Goal: Information Seeking & Learning: Learn about a topic

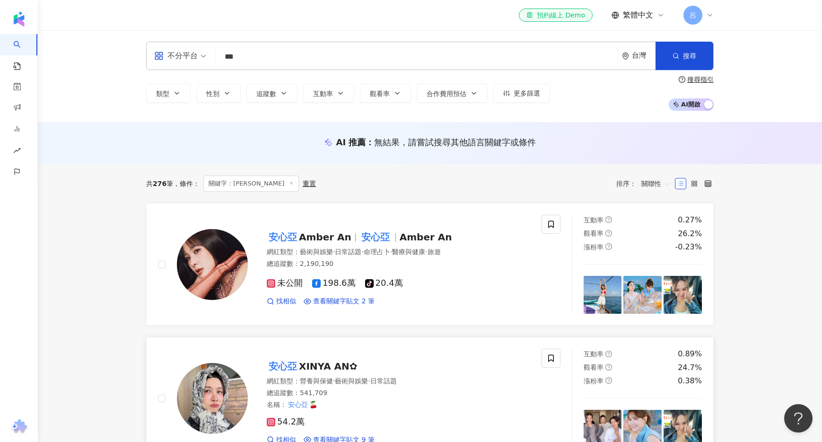
click at [166, 338] on link "安心亞 XINYA AN✿ 網紅類型 ： 營養與保健 · 藝術與娛樂 · 日常話題 總追蹤數 ： 541,709 名稱 ： 安心亞 🍒 54.2萬 找相似 查…" at bounding box center [429, 398] width 567 height 122
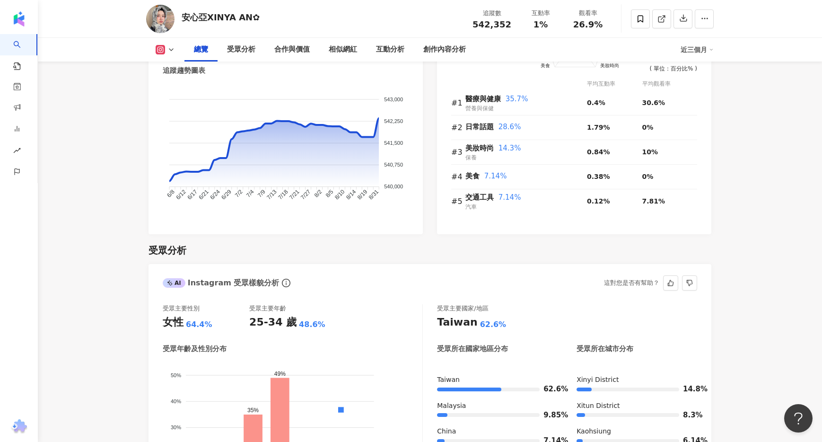
scroll to position [591, 0]
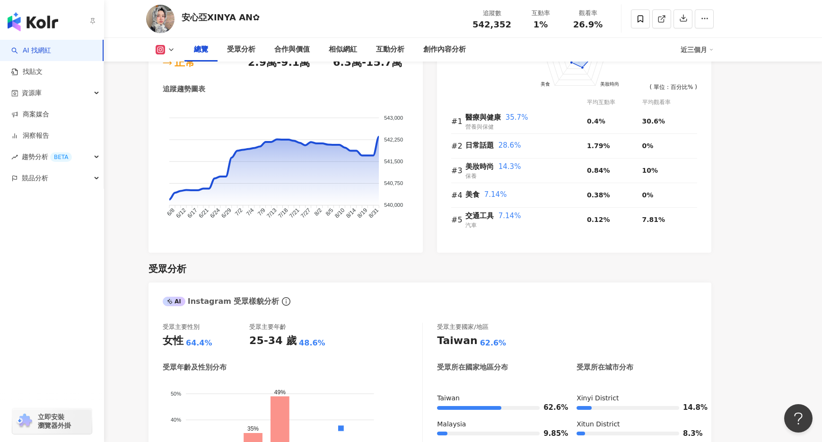
click at [47, 50] on link "AI 找網紅" at bounding box center [31, 50] width 40 height 9
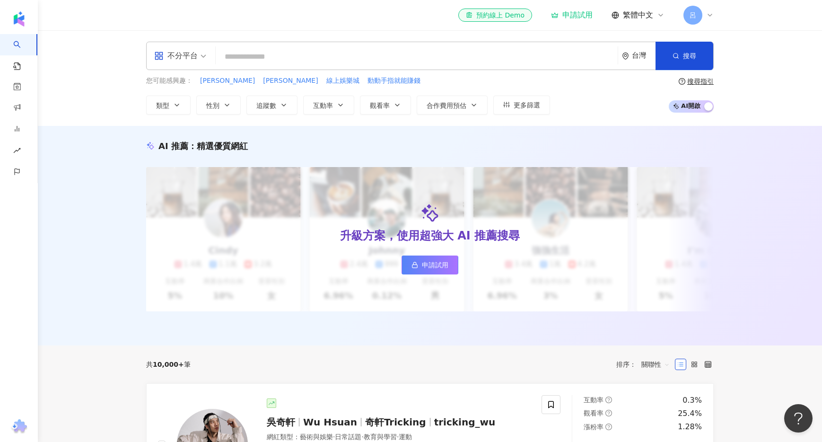
click at [385, 54] on input "search" at bounding box center [416, 57] width 394 height 18
click at [385, 60] on input "search" at bounding box center [416, 57] width 394 height 18
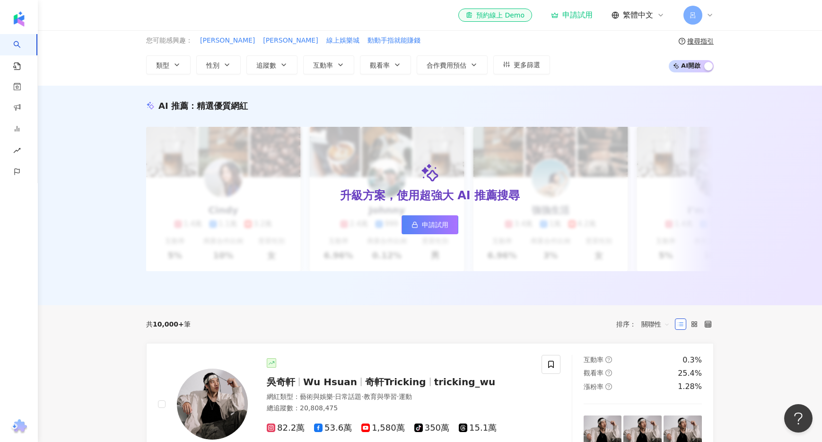
scroll to position [38, 0]
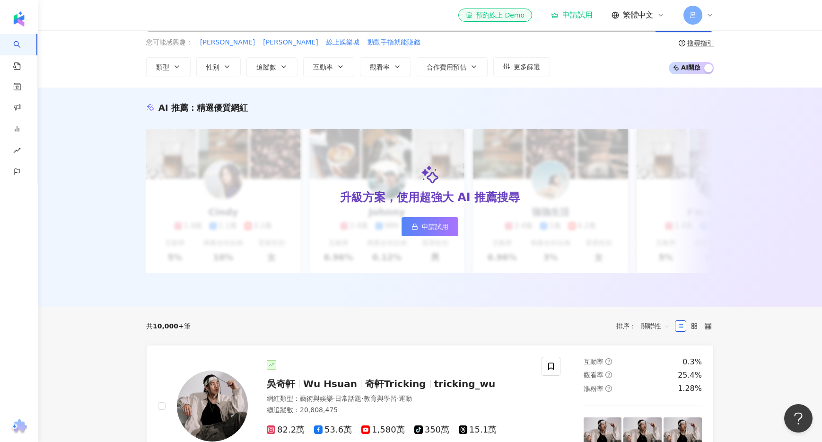
click at [686, 70] on span "AI 開啟 AI 關閉" at bounding box center [691, 68] width 45 height 12
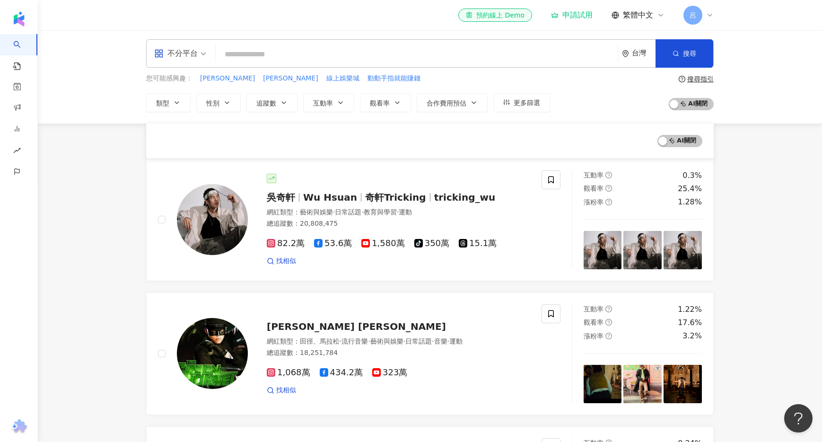
scroll to position [0, 0]
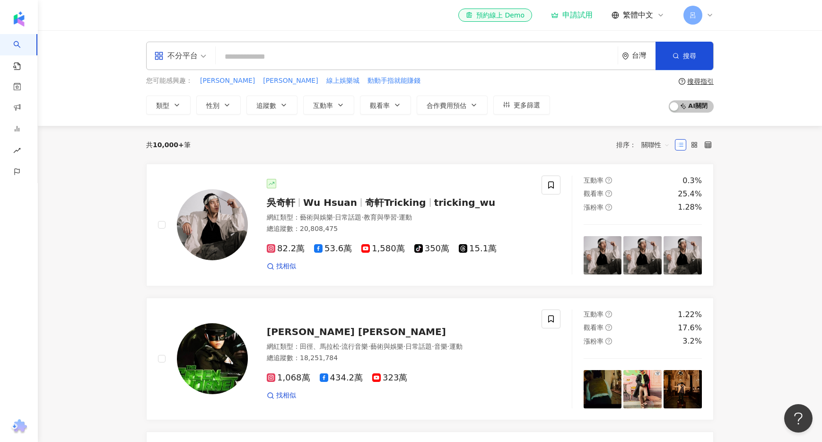
click at [440, 54] on input "search" at bounding box center [416, 57] width 394 height 18
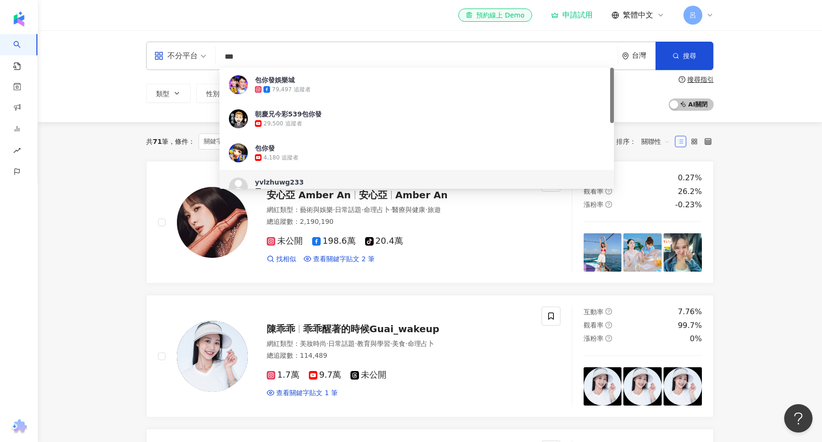
type input "***"
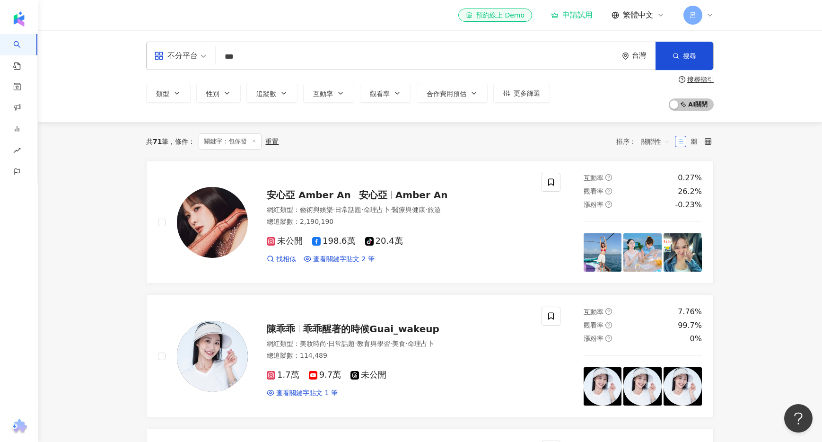
click at [522, 290] on div "安心亞 Amber An 安心亞 Amber An 網紅類型 ： 藝術與娛樂 · 日常話題 · 命理占卜 · 醫療與健康 · 旅遊 總追蹤數 ： 2,190,…" at bounding box center [429, 423] width 567 height 524
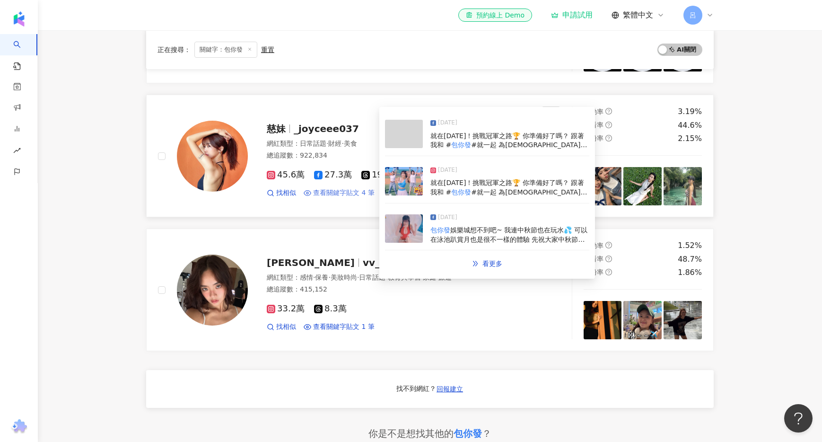
scroll to position [339, 0]
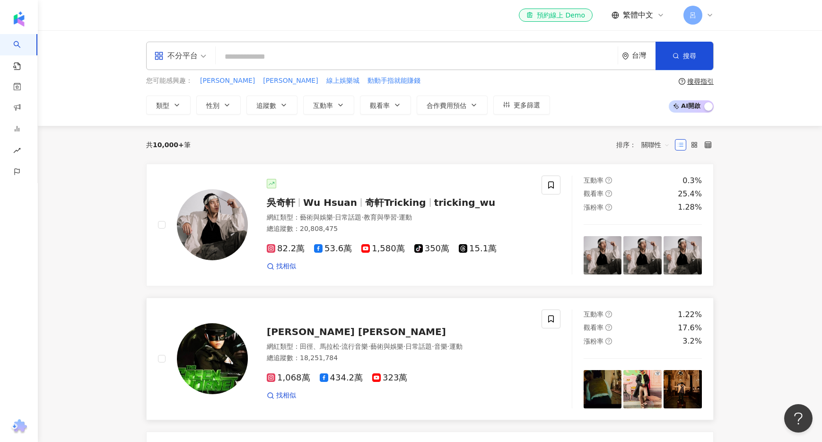
click at [635, 394] on img at bounding box center [642, 389] width 38 height 38
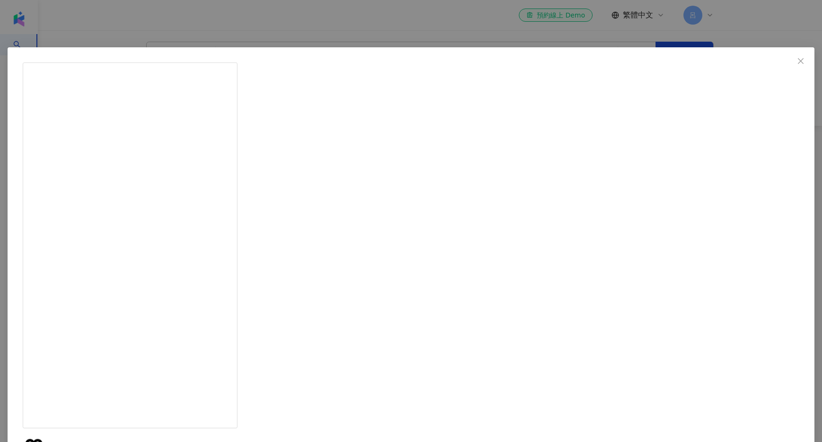
click at [754, 230] on div "GQ Taiwan 2025/8/27 3.6萬 824 查看原始貼文" at bounding box center [411, 221] width 822 height 442
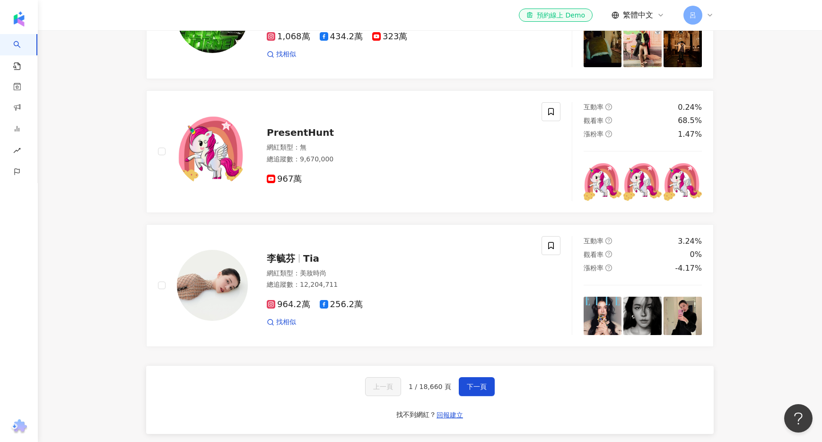
scroll to position [390, 0]
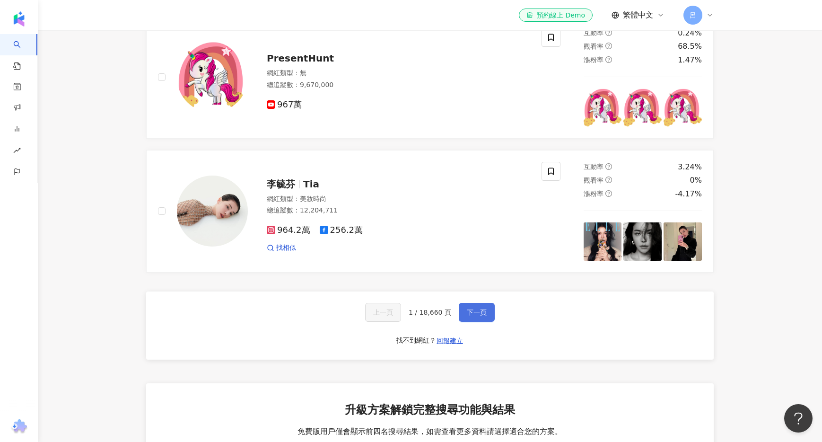
click at [478, 316] on span "下一頁" at bounding box center [477, 312] width 20 height 8
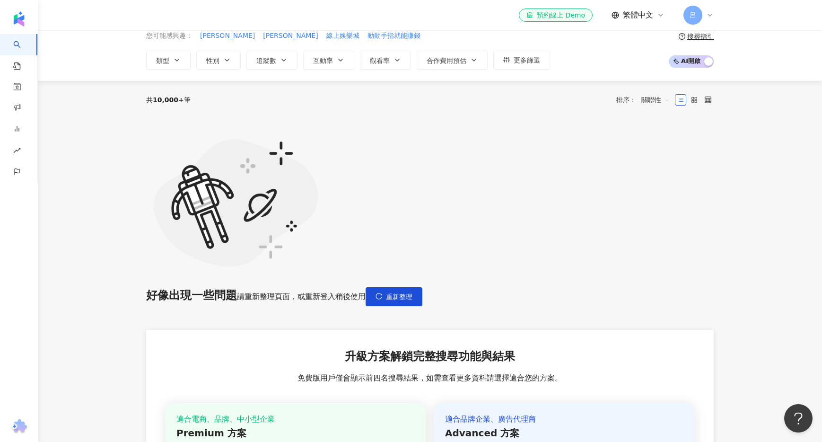
scroll to position [66, 0]
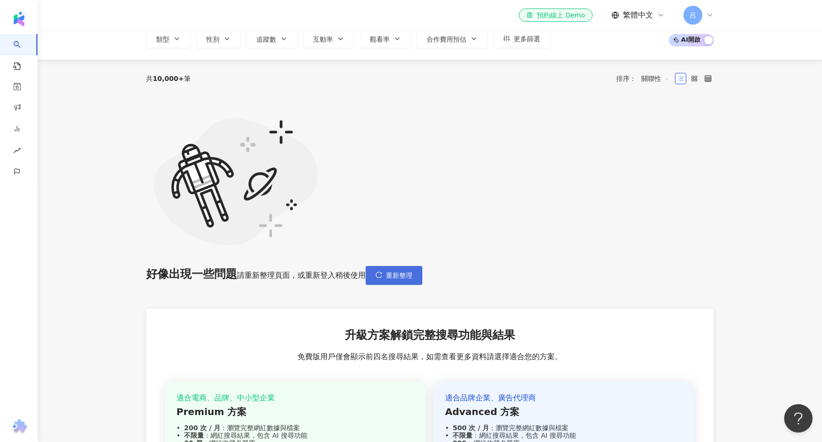
click at [412, 271] on span "重新整理" at bounding box center [399, 275] width 26 height 8
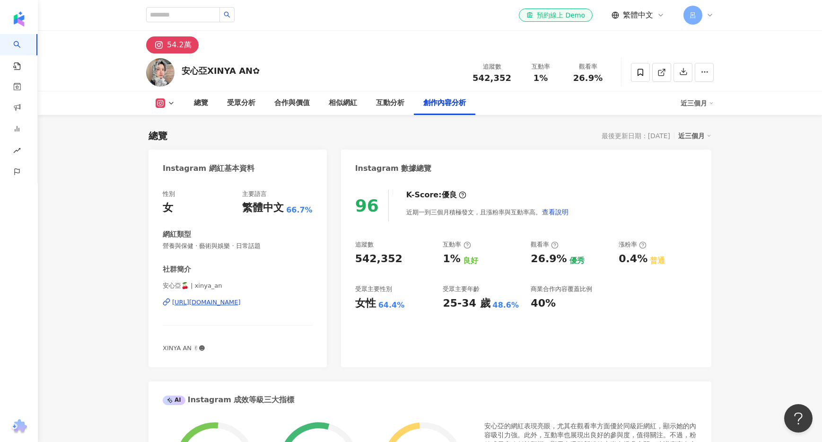
click at [25, 17] on img "button" at bounding box center [18, 18] width 15 height 15
click at [20, 18] on img "button" at bounding box center [18, 18] width 15 height 15
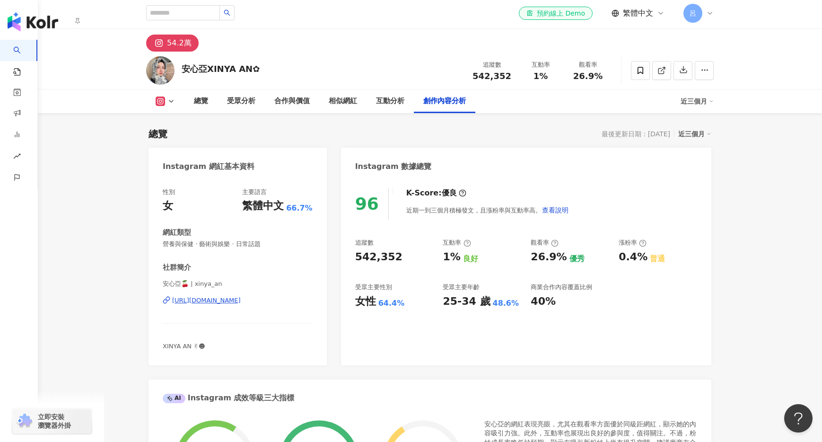
click at [20, 24] on img "button" at bounding box center [33, 21] width 51 height 19
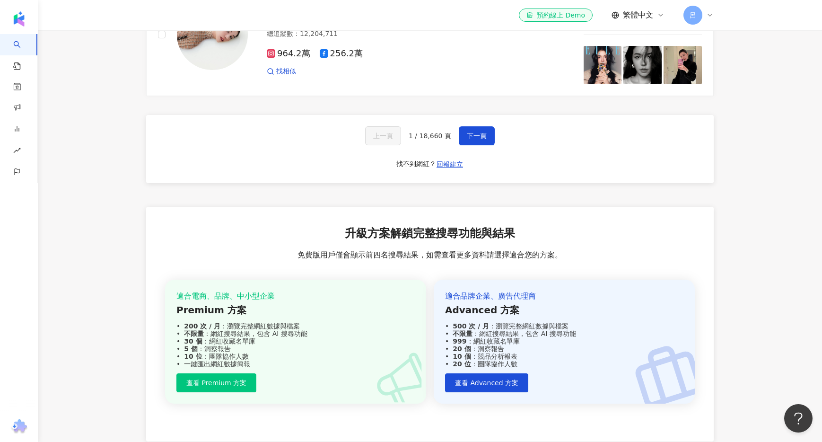
scroll to position [563, 0]
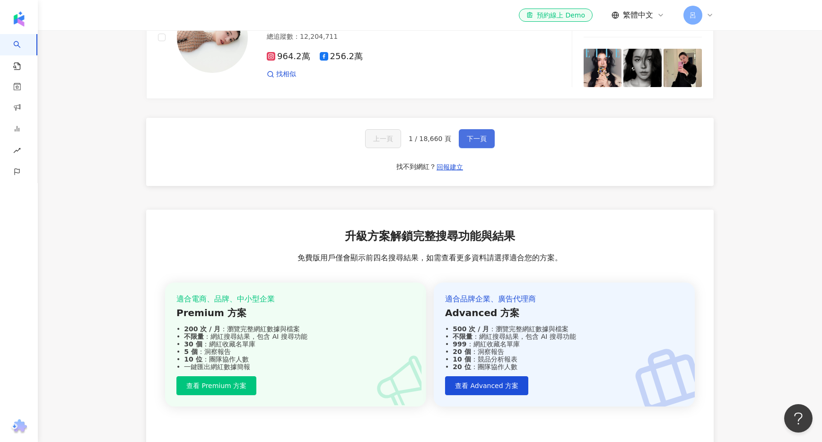
click at [476, 142] on span "下一頁" at bounding box center [477, 139] width 20 height 8
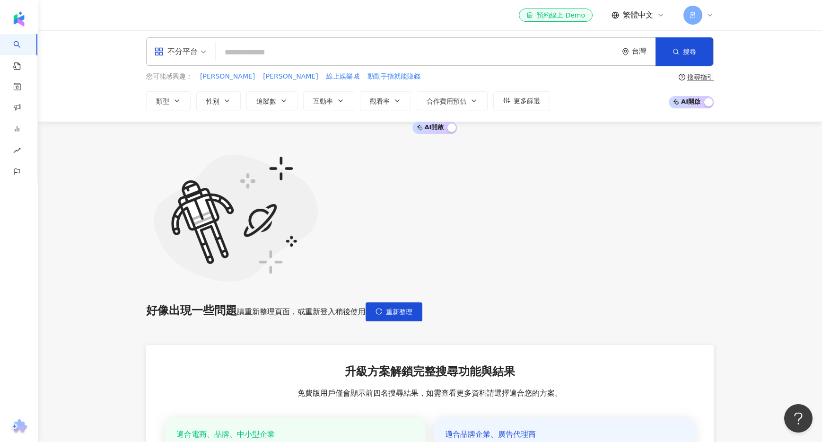
scroll to position [0, 0]
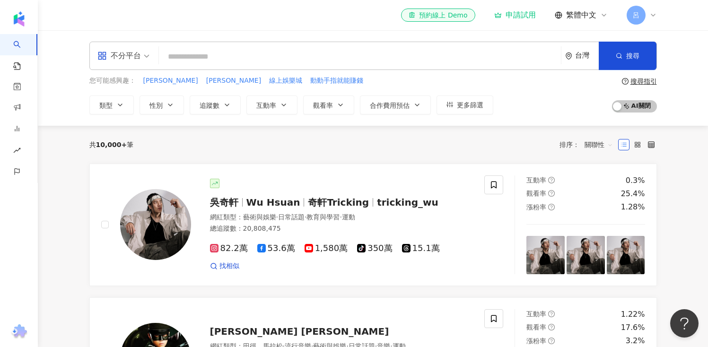
click at [277, 62] on input "search" at bounding box center [360, 57] width 394 height 18
click at [270, 50] on input "search" at bounding box center [360, 57] width 394 height 18
click at [270, 58] on input "search" at bounding box center [360, 57] width 394 height 18
type input "*"
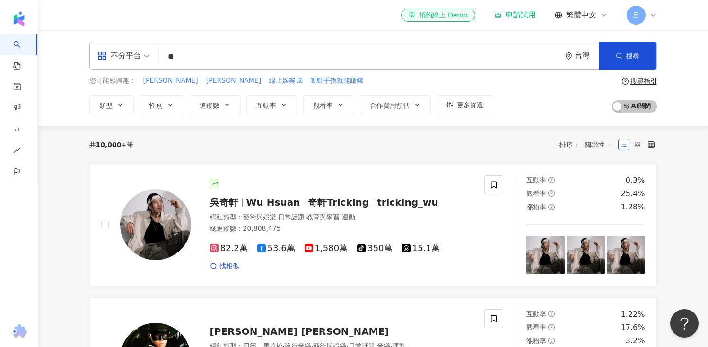
type input "**"
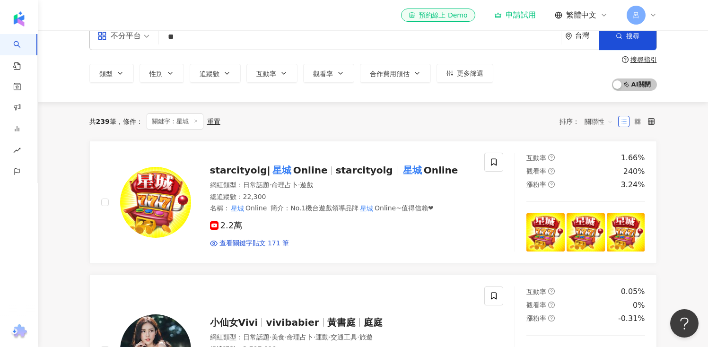
scroll to position [18, 0]
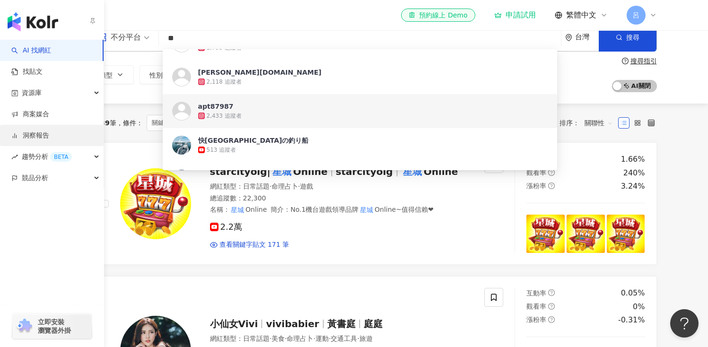
click at [49, 138] on link "洞察報告" at bounding box center [30, 135] width 38 height 9
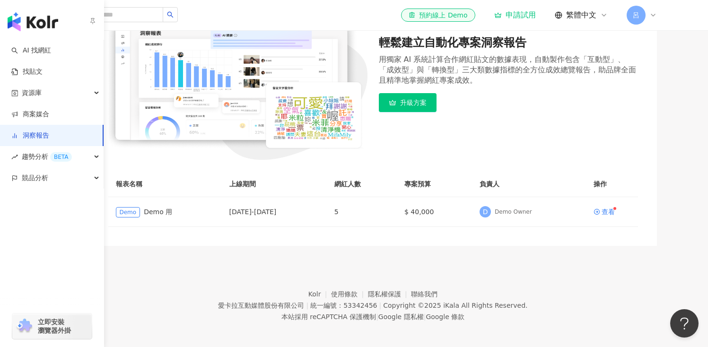
scroll to position [142, 0]
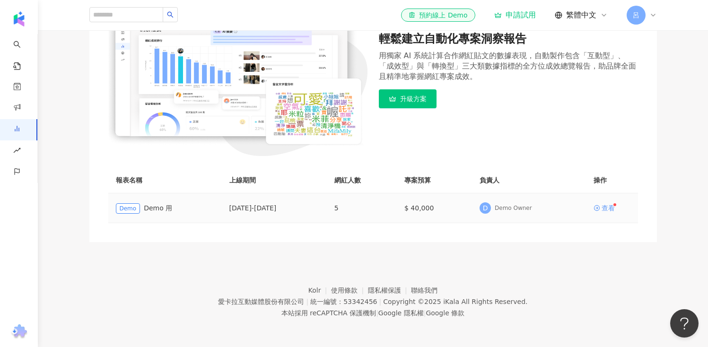
click at [610, 208] on div "查看" at bounding box center [608, 208] width 13 height 7
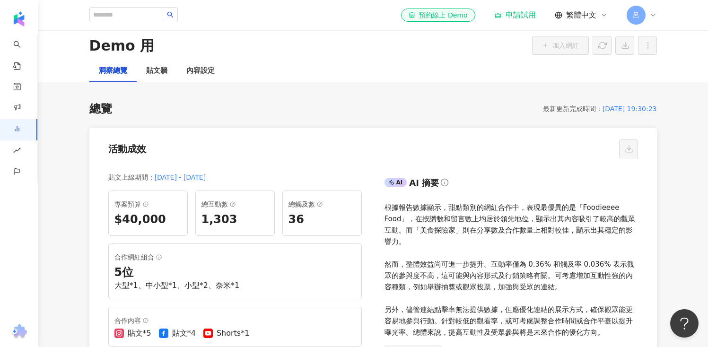
scroll to position [13, 0]
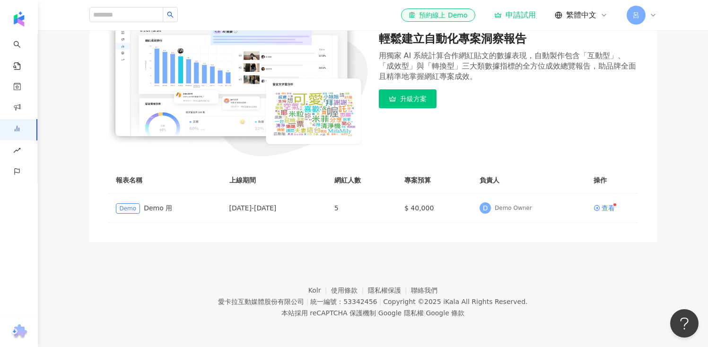
scroll to position [55, 0]
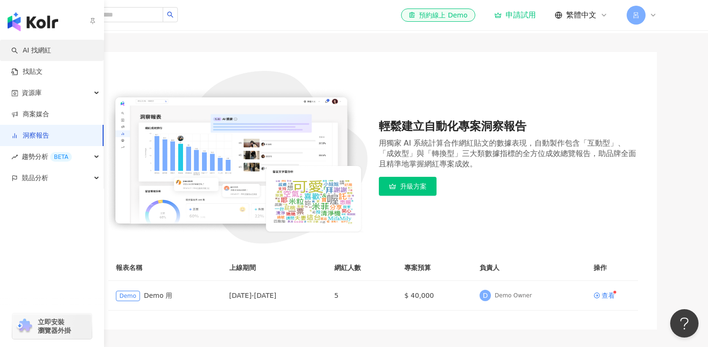
click at [21, 52] on link "AI 找網紅" at bounding box center [31, 50] width 40 height 9
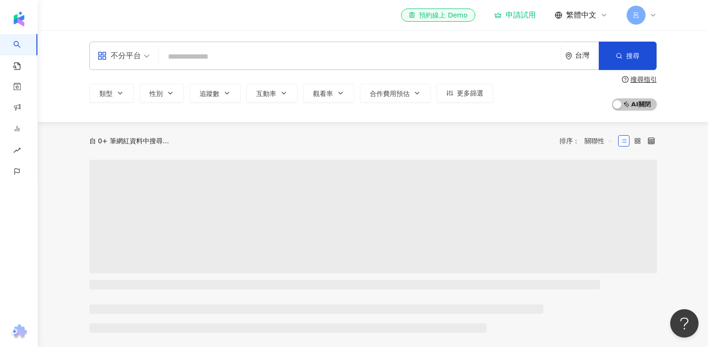
click at [262, 50] on input "search" at bounding box center [360, 57] width 394 height 18
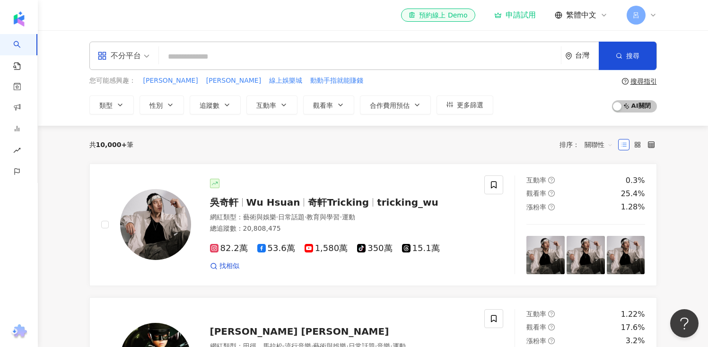
click at [262, 55] on input "search" at bounding box center [360, 57] width 394 height 18
type input "*"
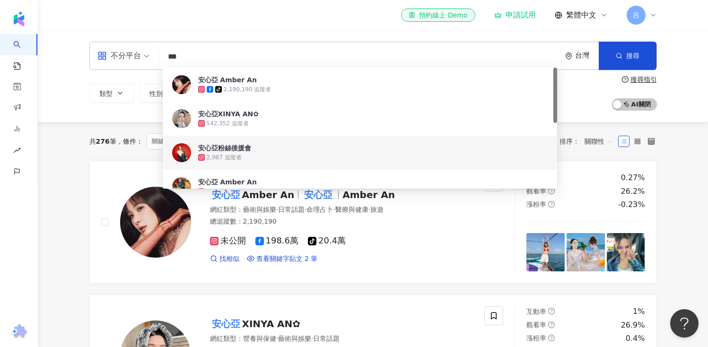
click at [193, 46] on div "不分平台 *** 台灣 搜尋 358dacef-ccb9-4154-ad3d-718da766397c 516b2504-9644-4ee2-a645-e3b…" at bounding box center [372, 56] width 567 height 28
click at [192, 57] on input "***" at bounding box center [360, 57] width 394 height 18
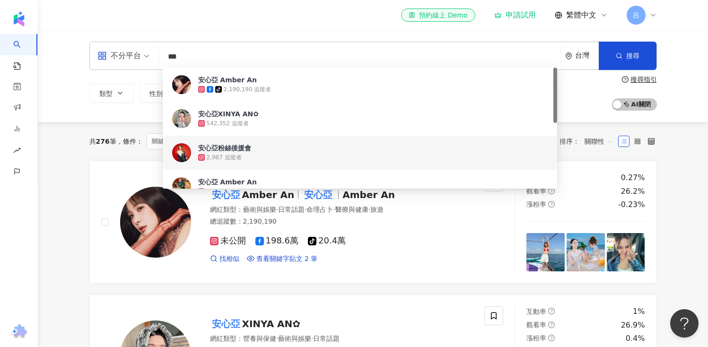
type input "*"
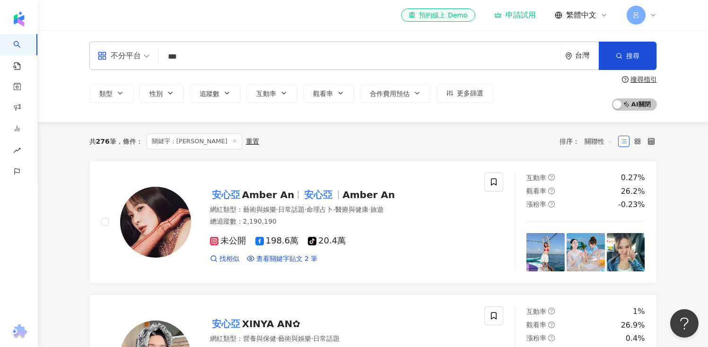
type input "***"
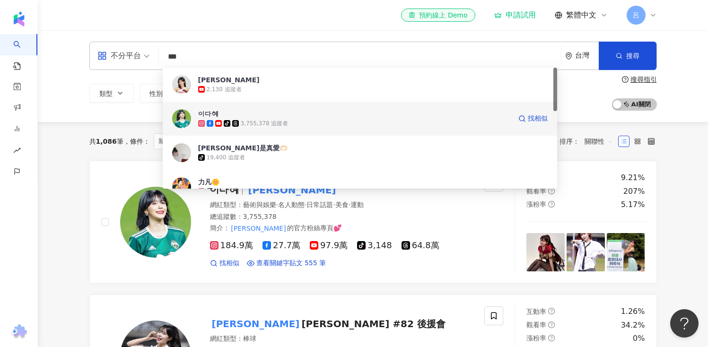
click at [234, 115] on span "이다혜" at bounding box center [354, 113] width 313 height 9
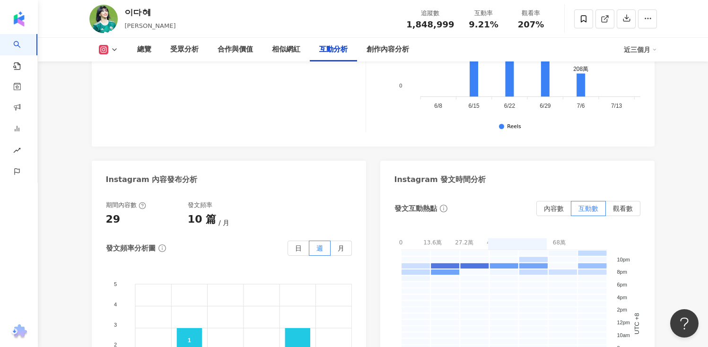
scroll to position [2151, 0]
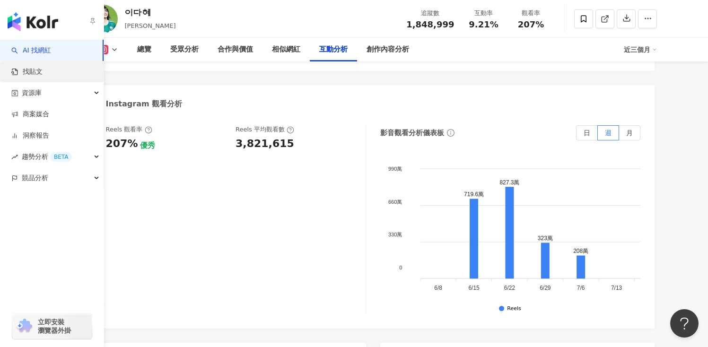
click at [43, 75] on link "找貼文" at bounding box center [26, 71] width 31 height 9
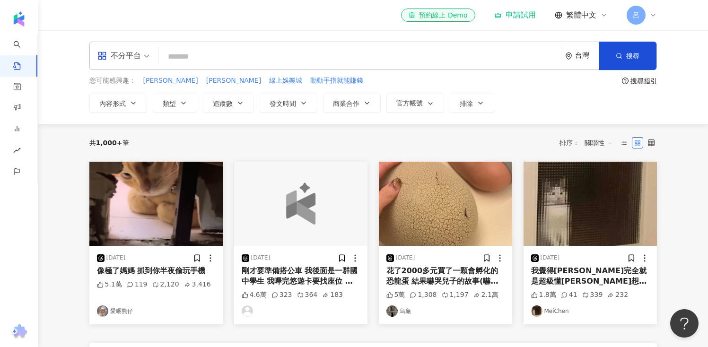
click at [197, 58] on input "search" at bounding box center [360, 56] width 394 height 20
type input "*"
type input "***"
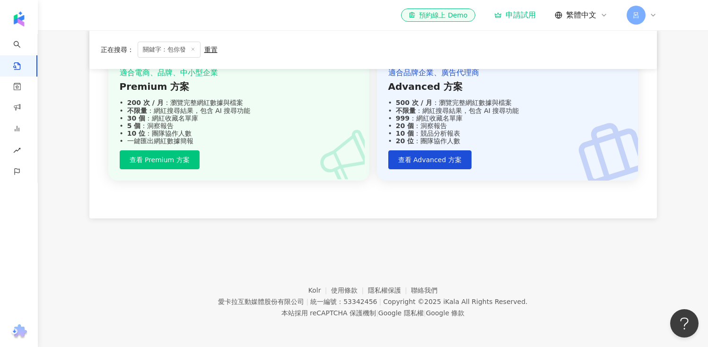
scroll to position [186, 0]
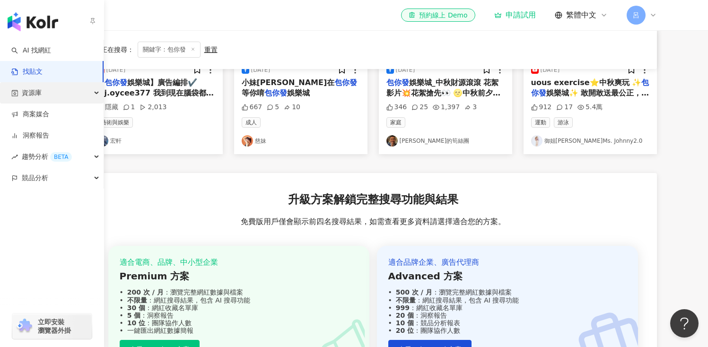
click at [92, 91] on div "資源庫" at bounding box center [52, 92] width 104 height 21
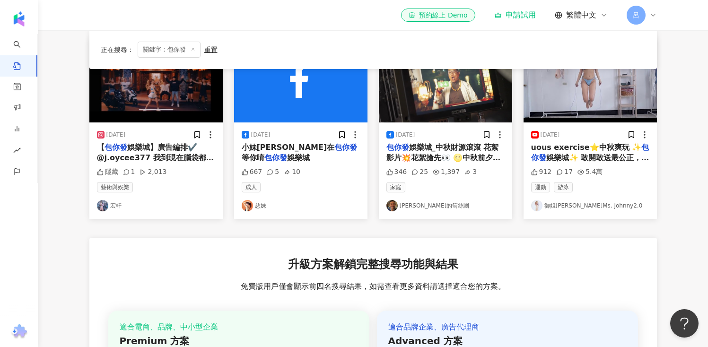
scroll to position [65, 0]
